Goal: Transaction & Acquisition: Purchase product/service

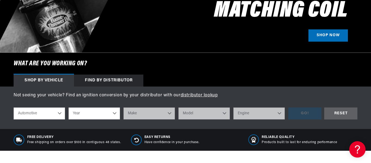
scroll to position [0, 643]
click at [26, 116] on select "Automotive Agricultural Industrial Marine Motorcycle" at bounding box center [39, 113] width 51 height 12
click at [88, 113] on select "Year 2022 2021 2020 2019 2018 2017 2016 2015 2014 2013 2012 2011 2010 2009 2008…" at bounding box center [93, 113] width 51 height 12
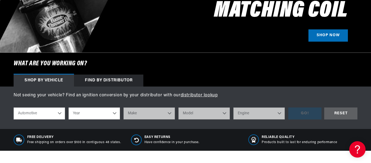
click at [33, 111] on select "Automotive Agricultural Industrial Marine Motorcycle" at bounding box center [39, 113] width 51 height 12
click at [32, 110] on select "Automotive Agricultural Industrial Marine Motorcycle" at bounding box center [39, 113] width 51 height 12
click at [93, 113] on select "Year 2022 2021 2020 2019 2018 2017 2016 2015 2014 2013 2012 2011 2010 2009 2008…" at bounding box center [93, 113] width 51 height 12
click at [113, 115] on select "Year 2022 2021 2020 2019 2018 2017 2016 2015 2014 2013 2012 2011 2010 2009 2008…" at bounding box center [93, 113] width 51 height 12
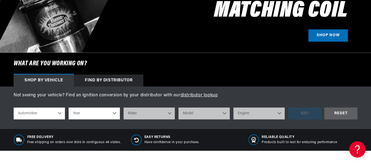
scroll to position [0, 0]
click at [95, 118] on select "Year 2022 2021 2020 2019 2018 2017 2016 2015 2014 2013 2012 2011 2010 2009 2008…" at bounding box center [93, 113] width 51 height 12
select select "1969"
click at [68, 107] on select "Year 2022 2021 2020 2019 2018 2017 2016 2015 2014 2013 2012 2011 2010 2009 2008…" at bounding box center [93, 113] width 51 height 12
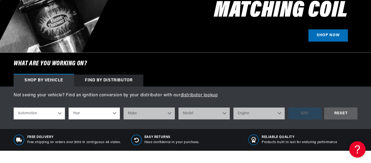
select select "1969"
click at [166, 113] on select "Make Alfa Romeo American Motors Aston Martin Austin Austin Healey Avanti BMW Bu…" at bounding box center [148, 113] width 51 height 12
select select "Chevrolet"
click at [123, 107] on select "Make Alfa Romeo American Motors Aston Martin Austin Austin Healey Avanti BMW Bu…" at bounding box center [148, 113] width 51 height 12
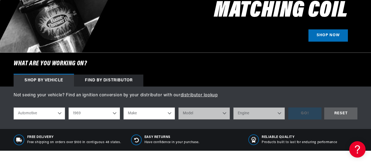
select select "Chevrolet"
click at [223, 117] on select "Model Bel Air Biscayne Blazer Brookwood C10 Pickup C10 Suburban C20 Pickup C20 …" at bounding box center [203, 113] width 51 height 12
select select "El-Camino"
click at [178, 107] on select "Model Bel Air Biscayne Blazer Brookwood C10 Pickup C10 Suburban C20 Pickup C20 …" at bounding box center [203, 113] width 51 height 12
select select "El-Camino"
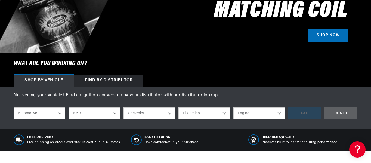
scroll to position [0, 0]
click at [274, 112] on select "Engine 3.2L 4.6L 6.6L 7.4L 230cid / 3.8L 250cid / 4.1L 305cid / 5.0L 307cid / 5…" at bounding box center [258, 113] width 51 height 12
select select "230cid-3.8L"
click at [233, 107] on select "Engine 3.2L 4.6L 6.6L 7.4L 230cid / 3.8L 250cid / 4.1L 305cid / 5.0L 307cid / 5…" at bounding box center [258, 113] width 51 height 12
click at [269, 109] on select "3.2L 4.6L 6.6L 7.4L 230cid / 3.8L 250cid / 4.1L 305cid / 5.0L 307cid / 5.0L 327…" at bounding box center [258, 113] width 51 height 12
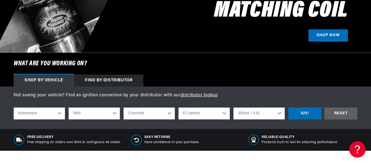
click at [233, 107] on select "3.2L 4.6L 6.6L 7.4L 230cid / 3.8L 250cid / 4.1L 305cid / 5.0L 307cid / 5.0L 327…" at bounding box center [258, 113] width 51 height 12
click at [276, 115] on select "3.2L 4.6L 6.6L 7.4L 230cid / 3.8L 250cid / 4.1L 305cid / 5.0L 307cid / 5.0L 327…" at bounding box center [258, 113] width 51 height 12
click at [233, 107] on select "3.2L 4.6L 6.6L 7.4L 230cid / 3.8L 250cid / 4.1L 305cid / 5.0L 307cid / 5.0L 327…" at bounding box center [258, 113] width 51 height 12
select select "396cid-6.5L"
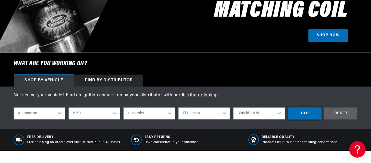
click at [309, 116] on div "GO!" at bounding box center [304, 113] width 33 height 12
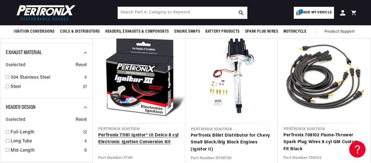
click at [161, 138] on link "PerTronix 71181 Ignitor® III Delco 8 cyl Electronic Ignition Conversion Kit" at bounding box center [138, 139] width 81 height 14
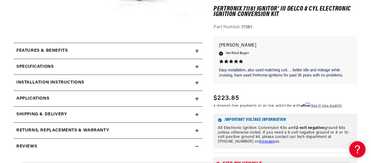
scroll to position [0, 322]
click at [31, 98] on span "Applications" at bounding box center [32, 98] width 33 height 7
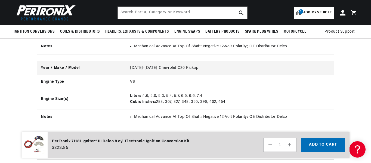
scroll to position [0, 36]
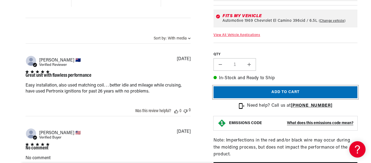
click at [336, 91] on button "Add to cart" at bounding box center [285, 92] width 144 height 12
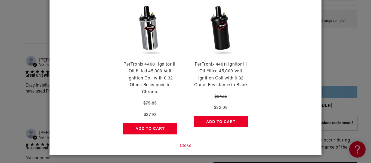
click at [235, 122] on button "Add to Cart" at bounding box center [220, 121] width 54 height 11
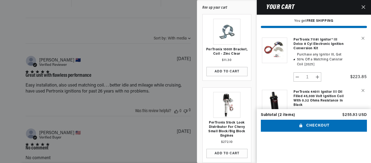
scroll to position [0, 0]
click at [336, 132] on button "Checkout" at bounding box center [314, 126] width 106 height 12
